Goal: Information Seeking & Learning: Learn about a topic

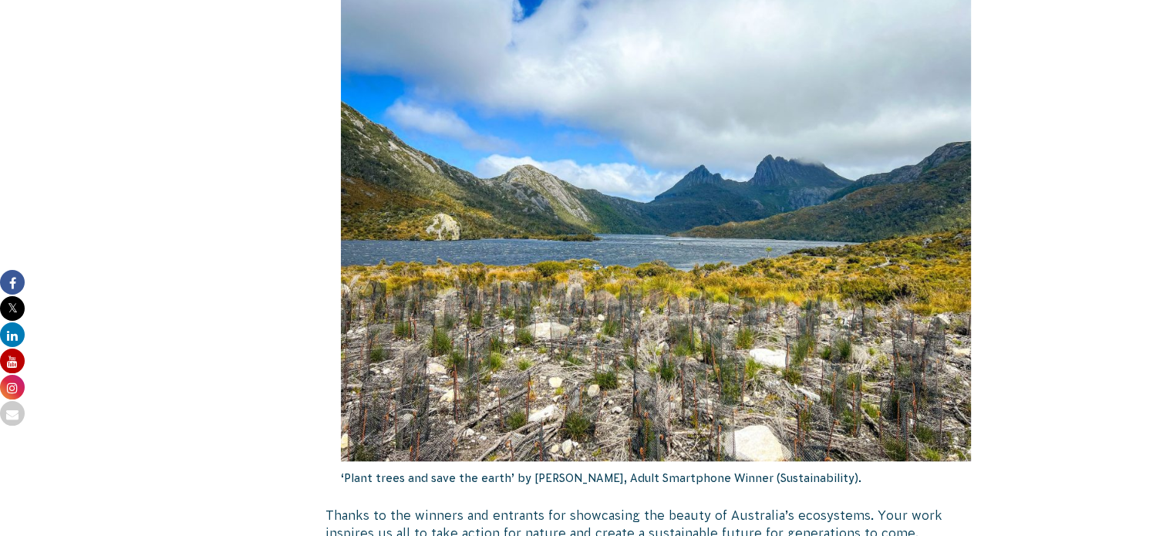
scroll to position [1465, 0]
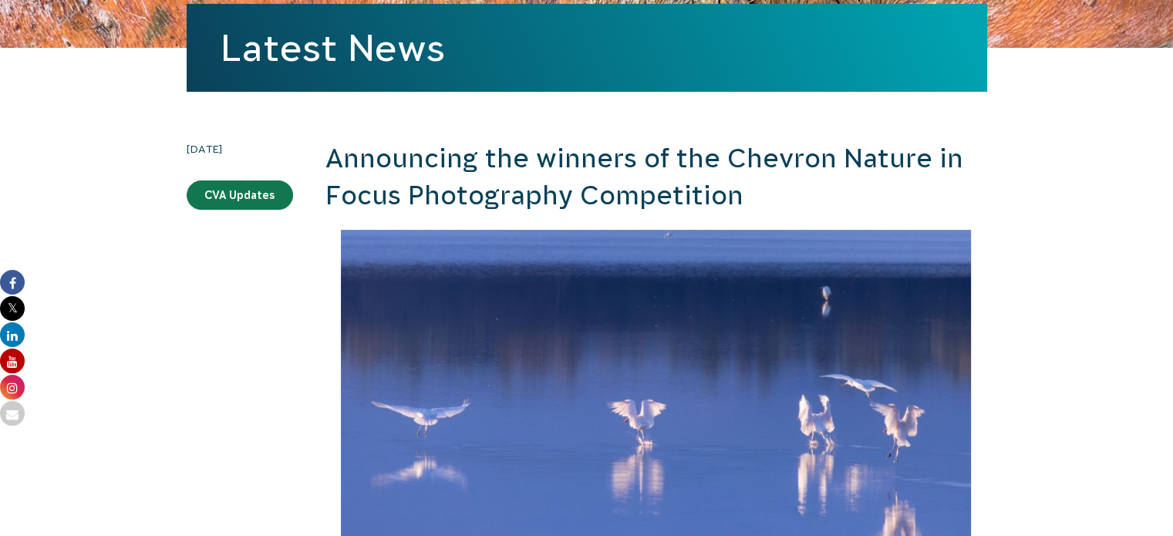
scroll to position [0, 0]
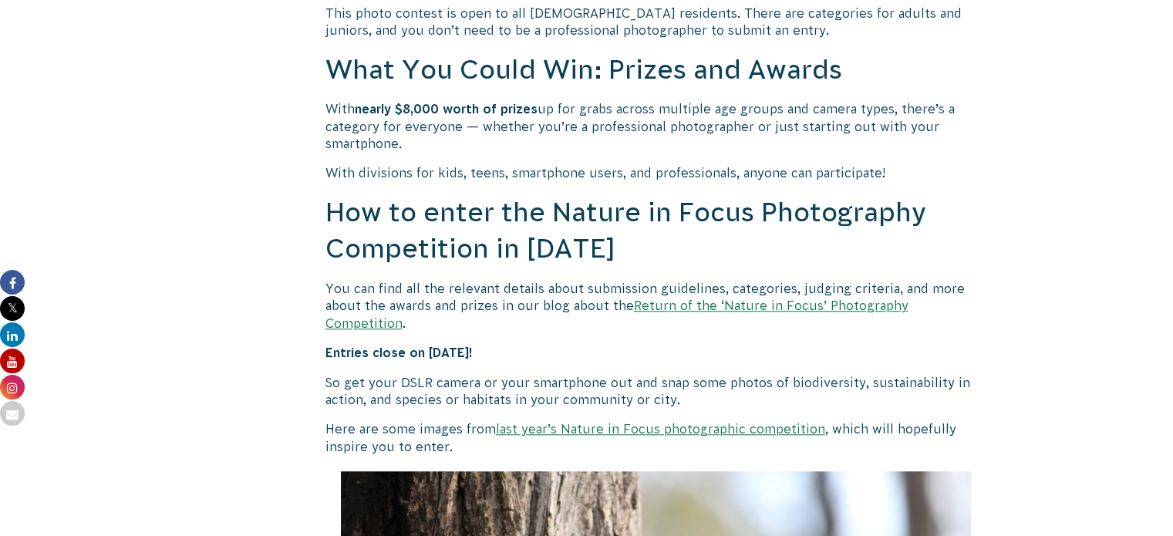
scroll to position [1360, 0]
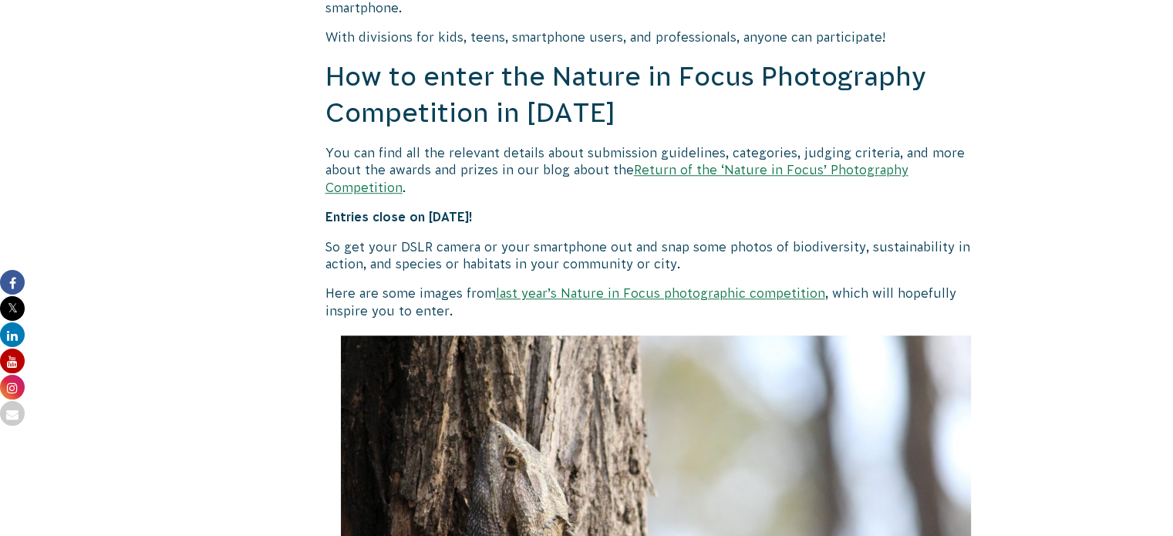
click at [659, 172] on link "Return of the ‘Nature in Focus’ Photography Competition" at bounding box center [616, 178] width 583 height 31
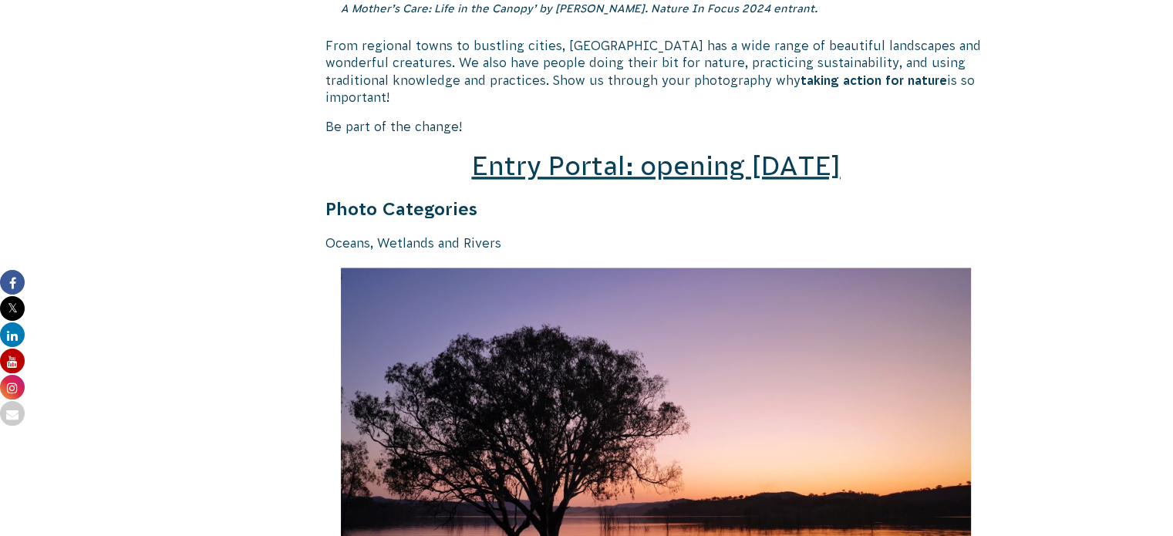
scroll to position [2237, 0]
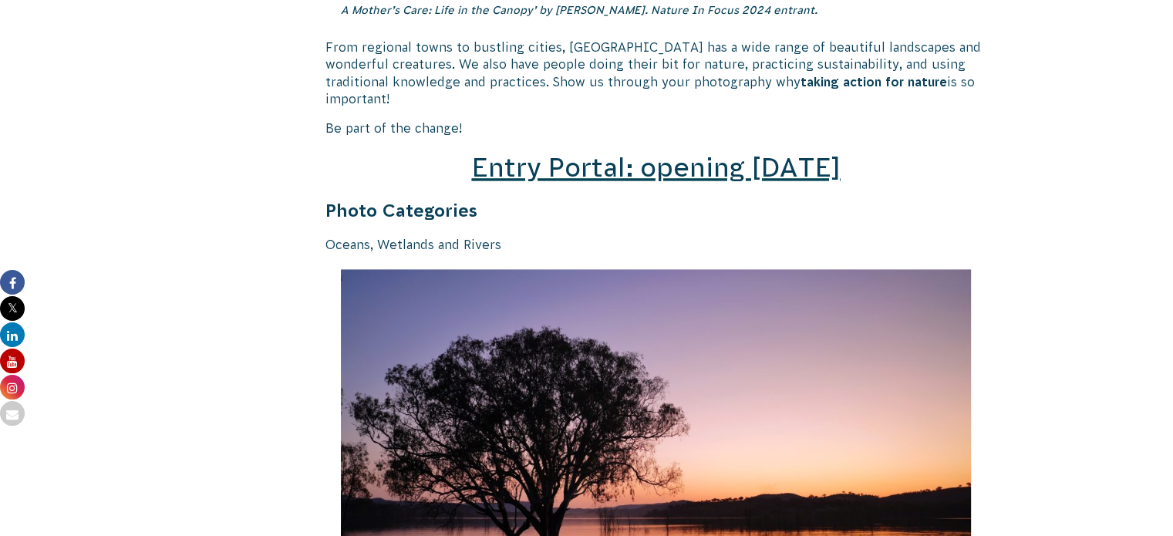
click at [600, 153] on span "Entry Portal: opening [DATE]" at bounding box center [655, 167] width 369 height 29
